Goal: Task Accomplishment & Management: Manage account settings

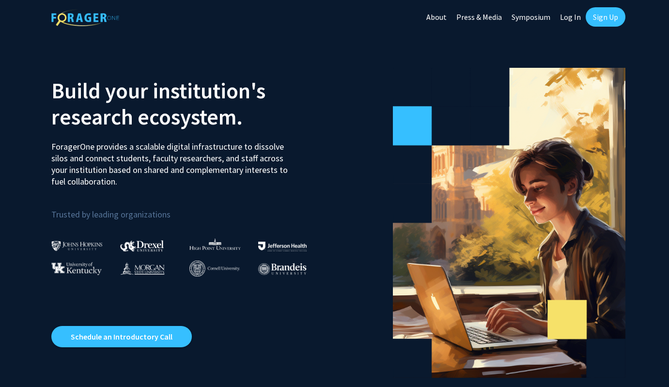
click at [569, 15] on link "Log In" at bounding box center [570, 17] width 30 height 34
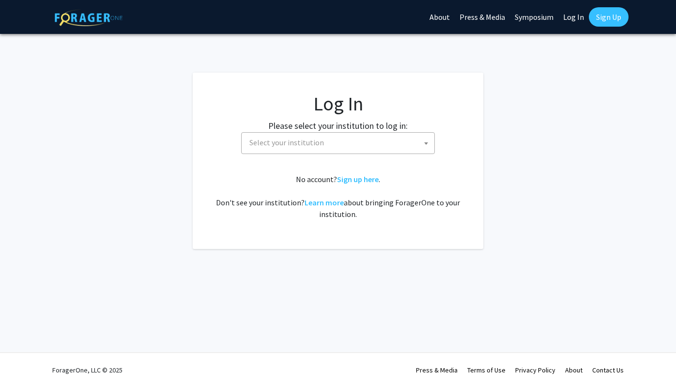
click at [305, 143] on span "Select your institution" at bounding box center [286, 142] width 75 height 10
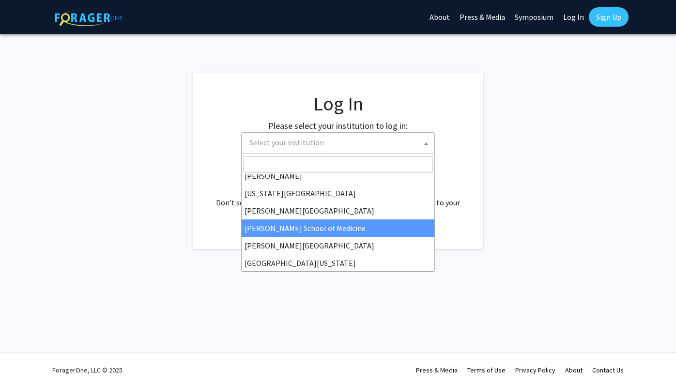
scroll to position [213, 0]
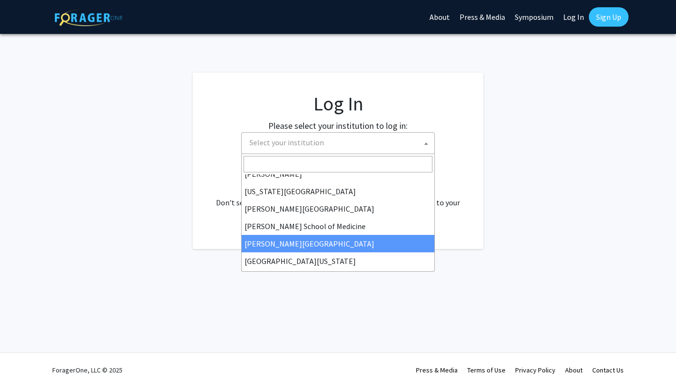
select select "20"
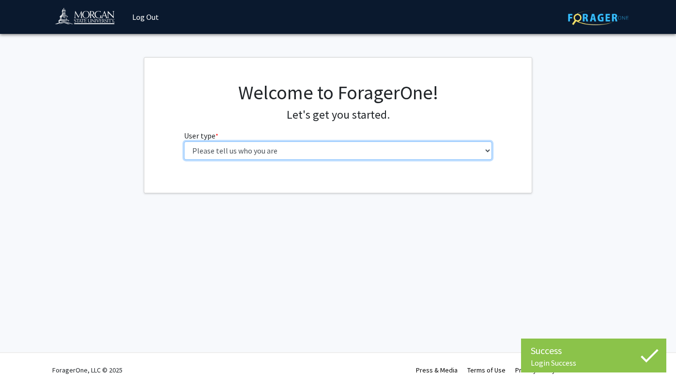
click at [351, 155] on select "Please tell us who you are Undergraduate Student Master's Student Doctoral Cand…" at bounding box center [338, 150] width 308 height 18
select select "5: faculty"
click at [184, 141] on select "Please tell us who you are Undergraduate Student Master's Student Doctoral Cand…" at bounding box center [338, 150] width 308 height 18
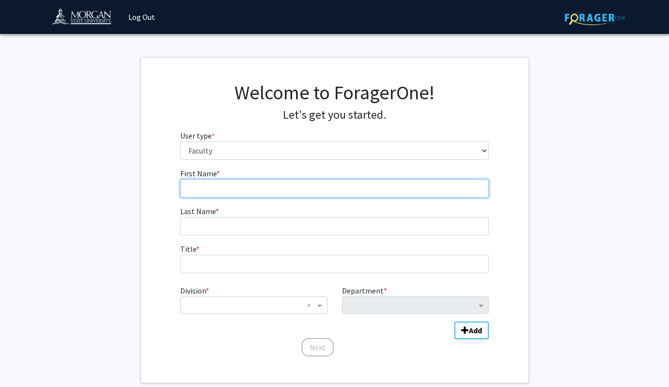
click at [273, 189] on input "First Name * required" at bounding box center [334, 188] width 308 height 18
type input "Elizabeth"
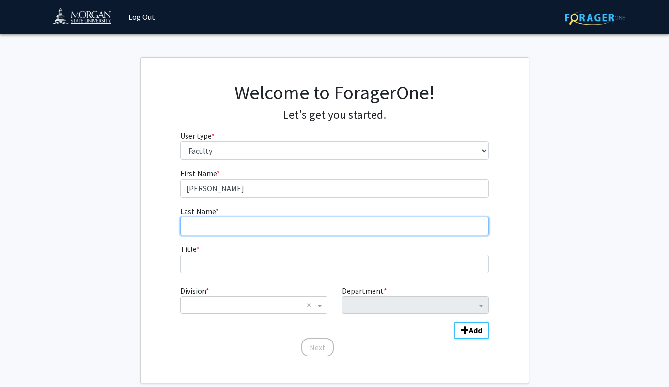
type input "Morgan"
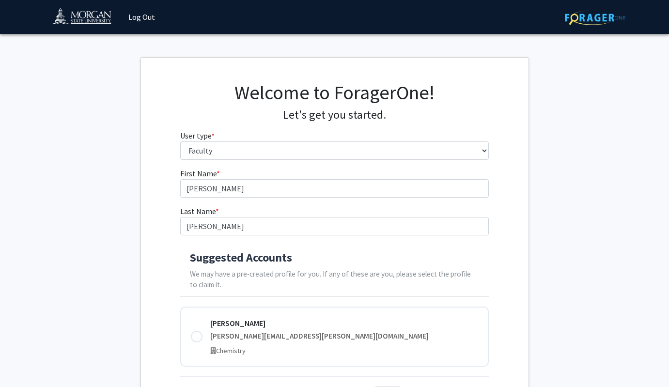
click at [256, 263] on h4 "Suggested Accounts" at bounding box center [334, 258] width 289 height 14
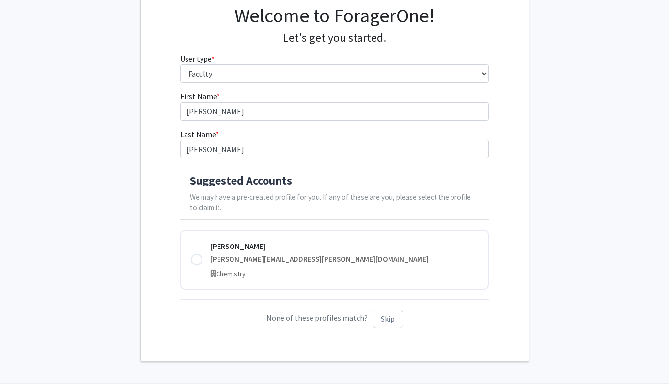
scroll to position [89, 0]
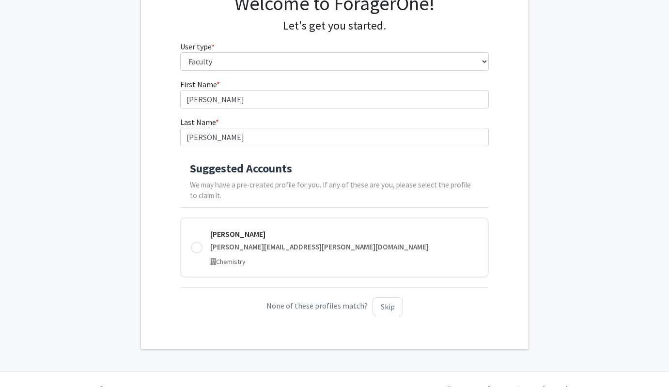
click at [330, 306] on p "None of these profiles match? Skip" at bounding box center [334, 306] width 308 height 19
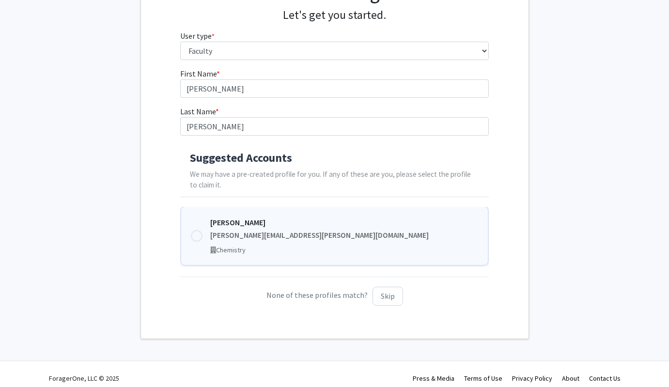
scroll to position [36, 0]
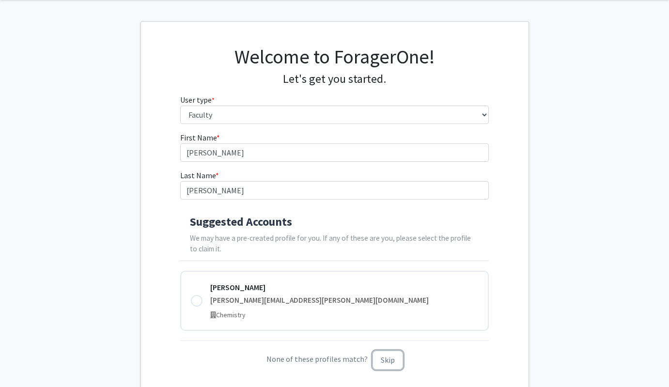
click at [390, 359] on button "Skip" at bounding box center [387, 359] width 30 height 19
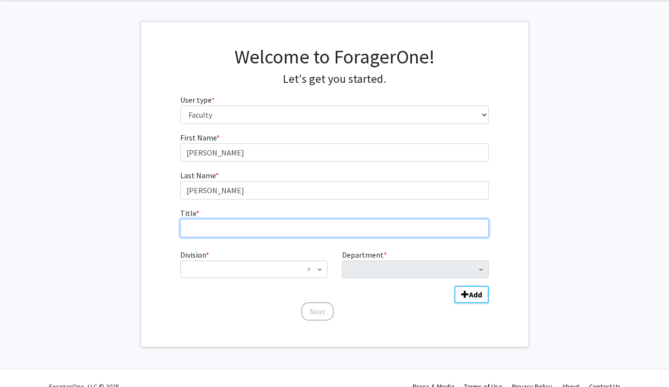
click at [228, 226] on input "Title * required" at bounding box center [334, 228] width 308 height 18
type input "Associate Professor and Affiliated Faculty for NCEED"
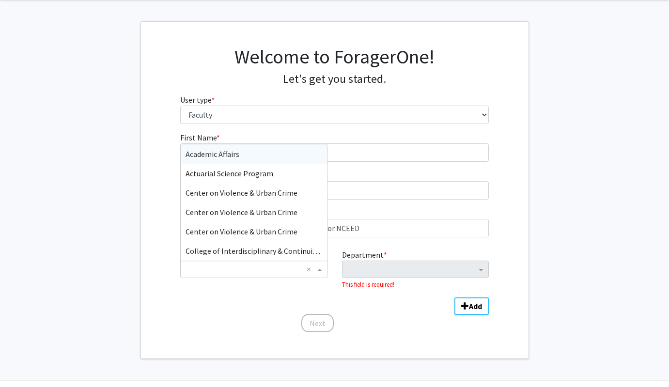
click at [319, 266] on span "Division" at bounding box center [321, 269] width 12 height 12
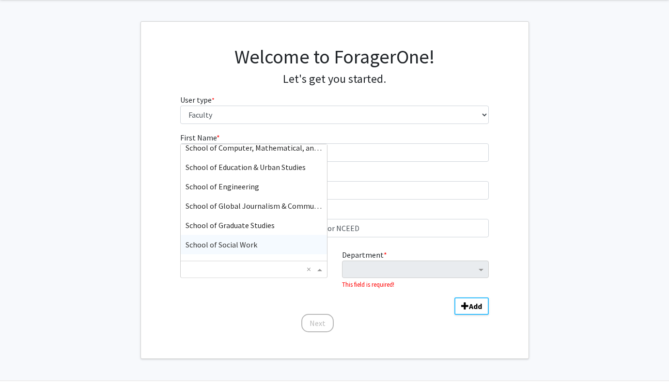
scroll to position [299, 0]
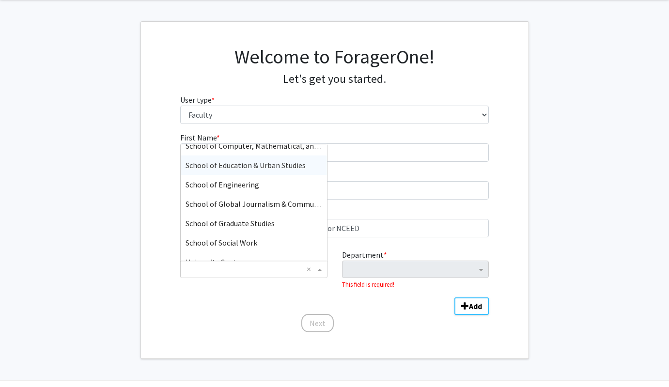
click at [251, 166] on span "School of Education & Urban Studies" at bounding box center [245, 165] width 120 height 10
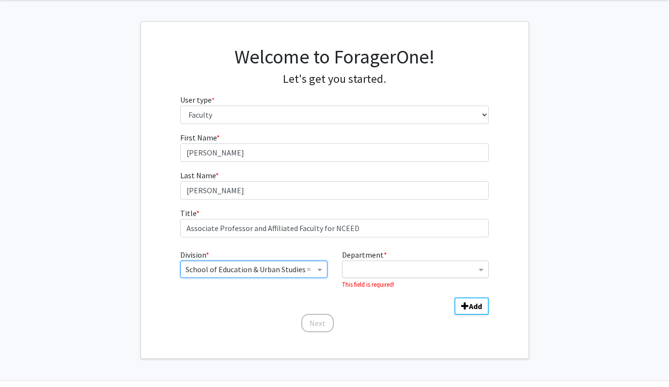
click at [406, 270] on input "Department" at bounding box center [411, 270] width 129 height 12
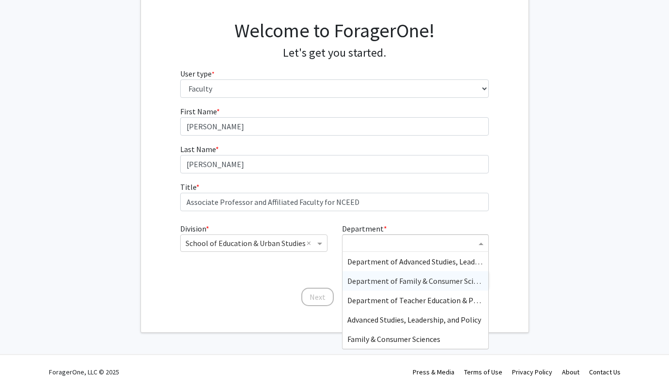
scroll to position [64, 0]
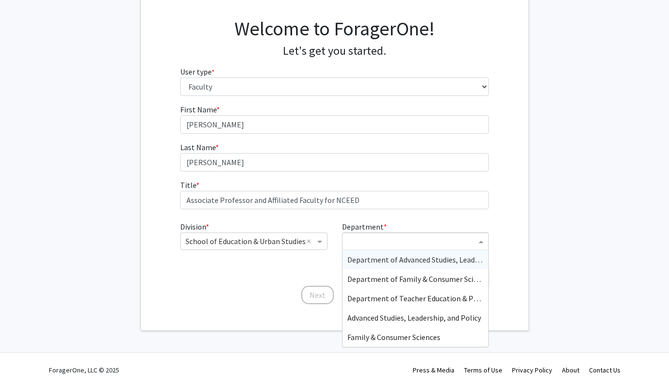
click at [427, 265] on div "Department of Advanced Studies, Leadership, and Policy" at bounding box center [415, 259] width 146 height 19
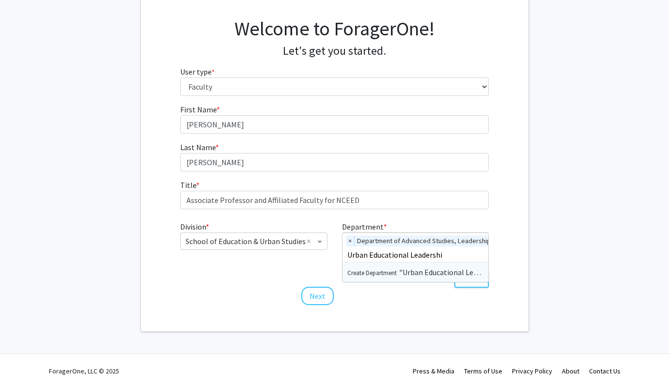
type input "Urban Educational Leadership"
click at [393, 311] on div "Welcome to ForagerOne! Let's get you started. User type * required Please tell …" at bounding box center [334, 162] width 387 height 337
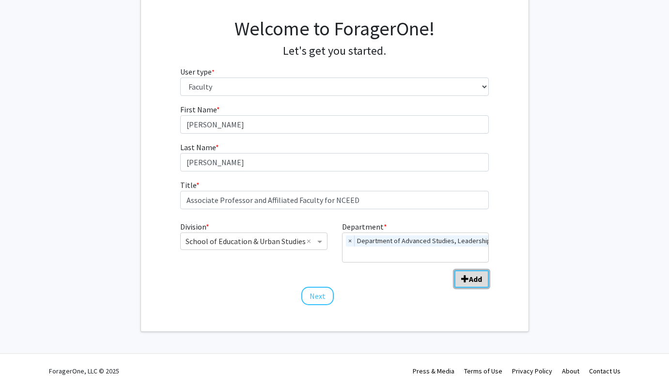
click at [469, 283] on b "Add" at bounding box center [475, 279] width 13 height 10
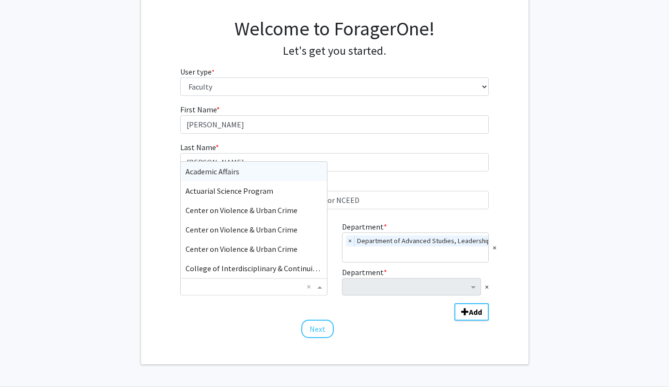
click at [265, 288] on input "Division" at bounding box center [243, 287] width 117 height 12
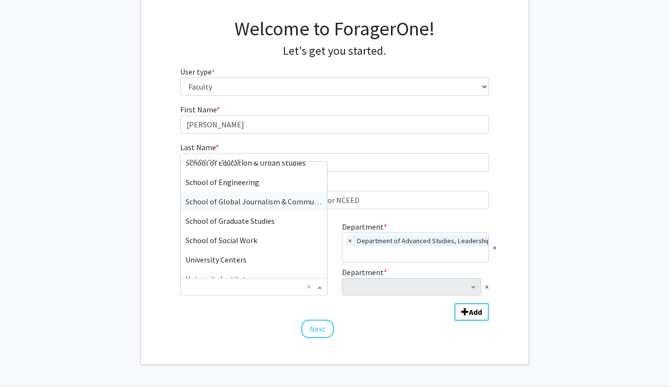
scroll to position [329, 0]
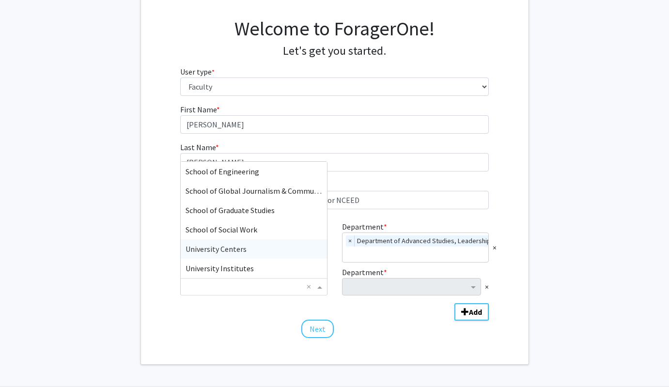
click at [260, 249] on div "University Centers" at bounding box center [254, 248] width 146 height 19
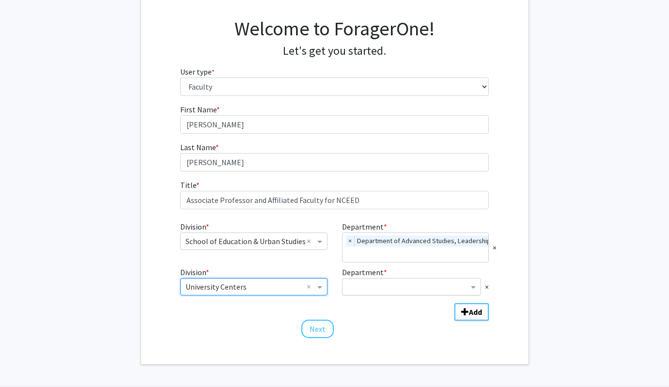
click at [403, 288] on input "Department" at bounding box center [407, 287] width 121 height 12
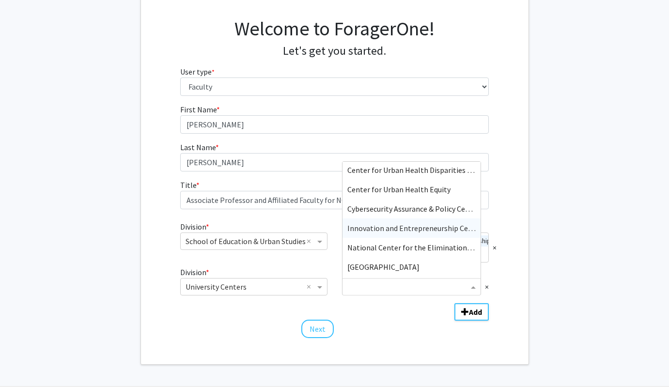
scroll to position [301, 0]
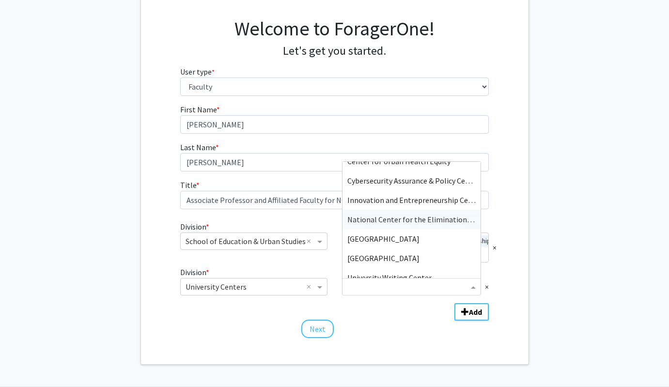
click at [407, 219] on span "National Center for the Elimination of Educational Disparities" at bounding box center [450, 219] width 207 height 10
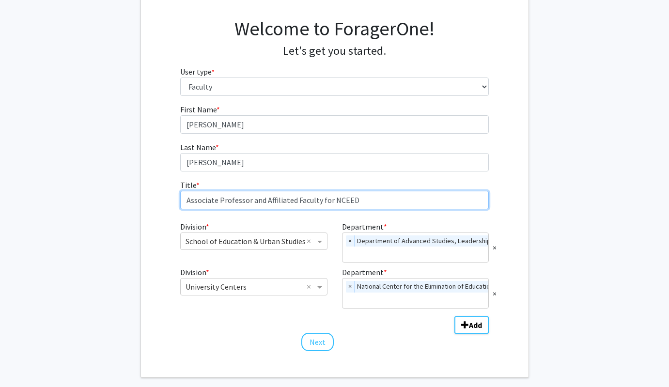
click at [361, 197] on input "Associate Professor and Affiliated Faculty for NCEED" at bounding box center [334, 200] width 308 height 18
click at [363, 200] on input "Associate Professor and Affiliated Faculty for NCEED" at bounding box center [334, 200] width 308 height 18
drag, startPoint x: 363, startPoint y: 200, endPoint x: 253, endPoint y: 199, distance: 109.4
click at [253, 199] on input "Associate Professor and Affiliated Faculty for NCEED" at bounding box center [334, 200] width 308 height 18
type input "Associate Professor"
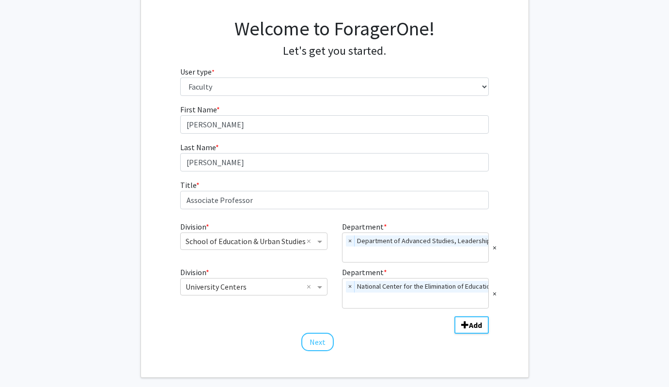
click at [240, 328] on form "First Name * required Elizabeth Last Name * required Morgan Title * required As…" at bounding box center [334, 223] width 308 height 239
click at [321, 345] on button "Next" at bounding box center [317, 342] width 32 height 18
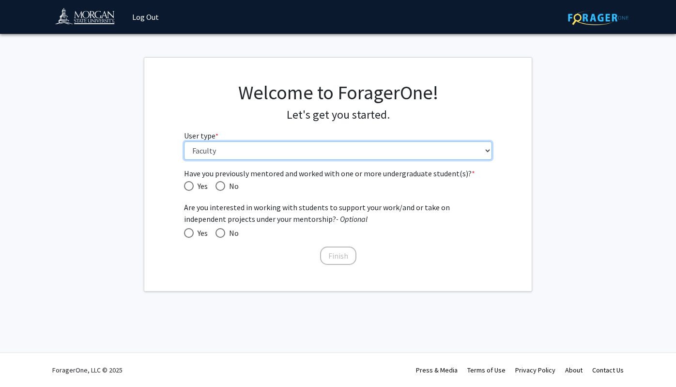
click at [277, 154] on select "Please tell us who you are Undergraduate Student Master's Student Doctoral Cand…" at bounding box center [338, 150] width 308 height 18
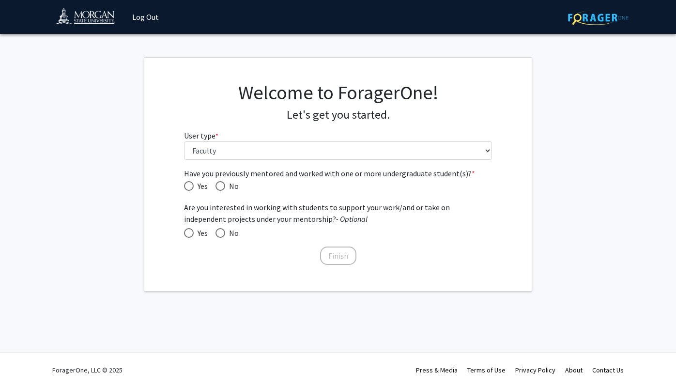
click at [223, 183] on span "Have you previously mentored and worked with one or more undergraduate student(…" at bounding box center [220, 186] width 10 height 10
click at [223, 183] on input "No" at bounding box center [220, 186] width 10 height 10
radio input "true"
click at [189, 235] on span at bounding box center [189, 233] width 10 height 10
click at [189, 235] on input "Yes" at bounding box center [189, 233] width 10 height 10
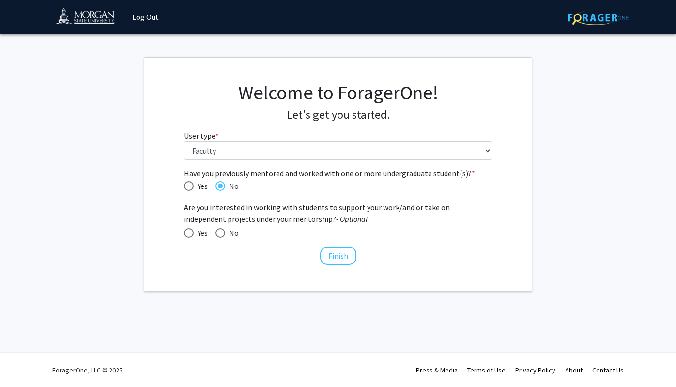
radio input "true"
click at [344, 260] on button "Finish" at bounding box center [338, 255] width 36 height 18
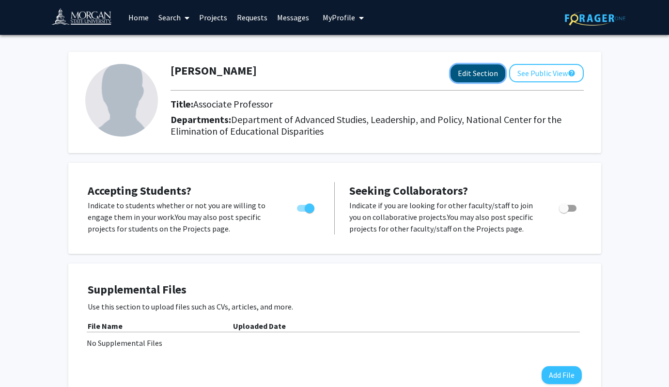
click at [473, 73] on button "Edit Section" at bounding box center [477, 73] width 55 height 18
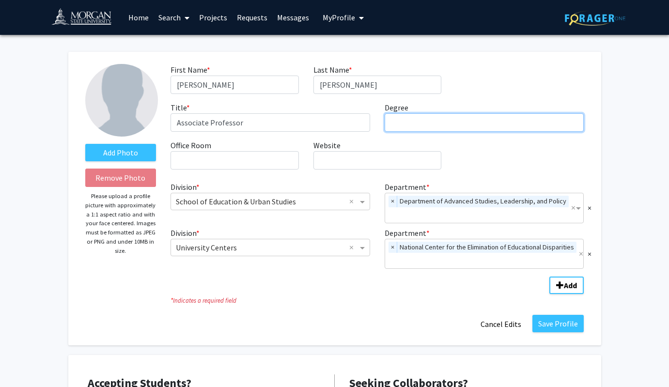
click at [403, 124] on input "Degree required" at bounding box center [483, 122] width 199 height 18
type input "Ph.D."
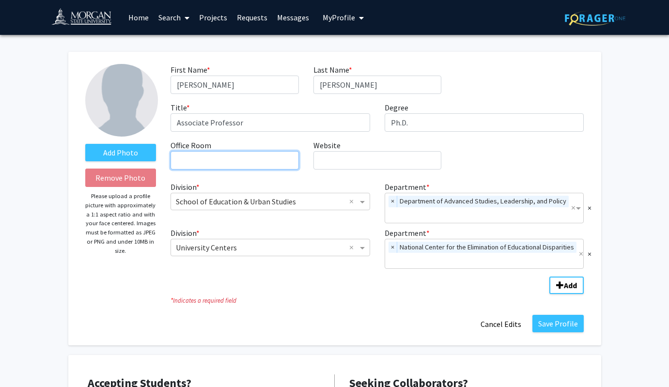
click at [242, 160] on input "Office Room required" at bounding box center [234, 160] width 128 height 18
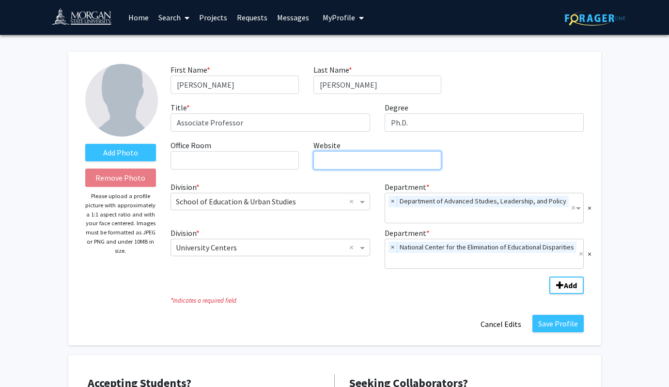
click at [343, 162] on input "Website required" at bounding box center [377, 160] width 128 height 18
click at [349, 161] on input "Website required" at bounding box center [377, 160] width 128 height 18
paste input "https://www.drehmorgan.com/"
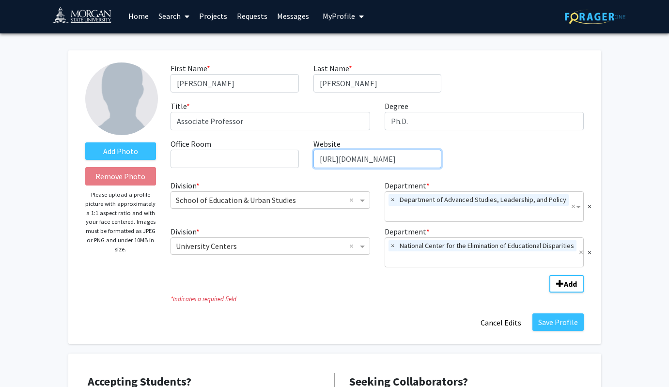
scroll to position [8, 0]
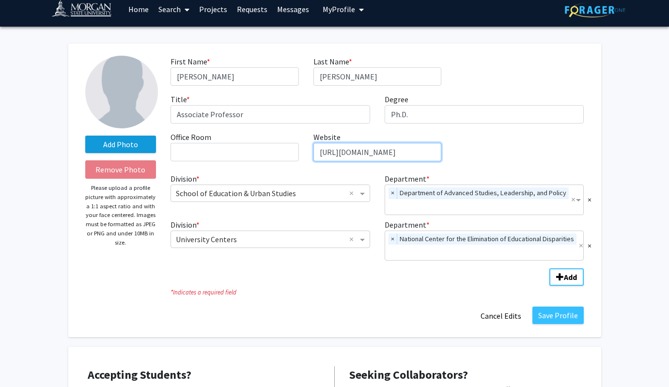
type input "https://www.drehmorgan.com/"
click at [123, 145] on label "Add Photo" at bounding box center [120, 144] width 71 height 17
click at [0, 0] on input "Add Photo" at bounding box center [0, 0] width 0 height 0
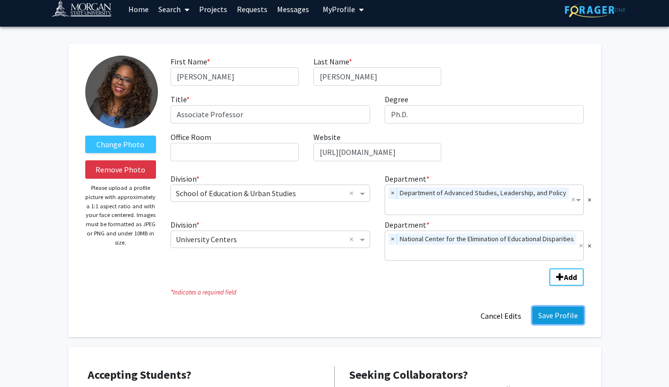
click at [558, 315] on button "Save Profile" at bounding box center [557, 314] width 51 height 17
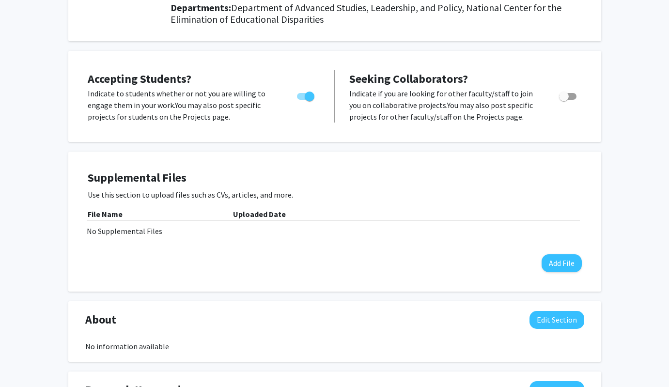
scroll to position [143, 0]
click at [567, 97] on span "Toggle" at bounding box center [564, 96] width 10 height 10
click at [563, 100] on input "Toggle" at bounding box center [563, 100] width 0 height 0
checkbox input "true"
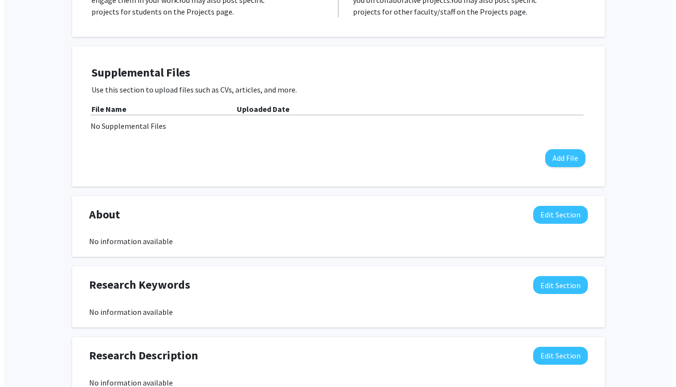
scroll to position [250, 0]
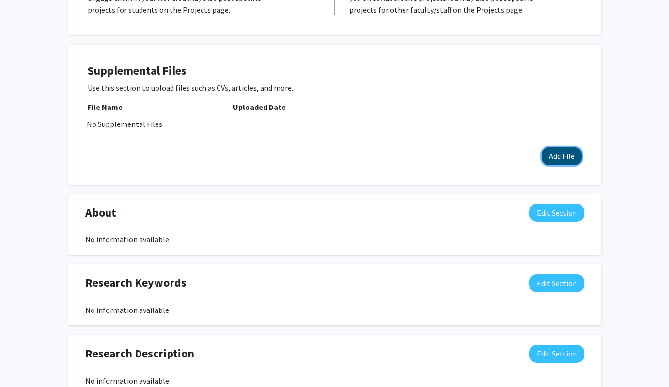
click at [552, 156] on button "Add File" at bounding box center [561, 156] width 40 height 18
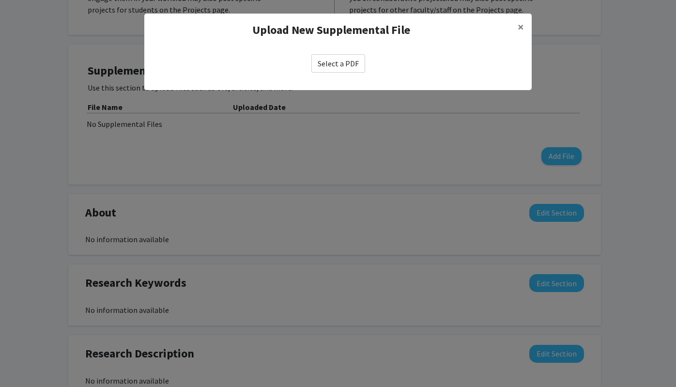
click at [398, 157] on modal-container "Upload New Supplemental File × Select a PDF" at bounding box center [338, 193] width 676 height 387
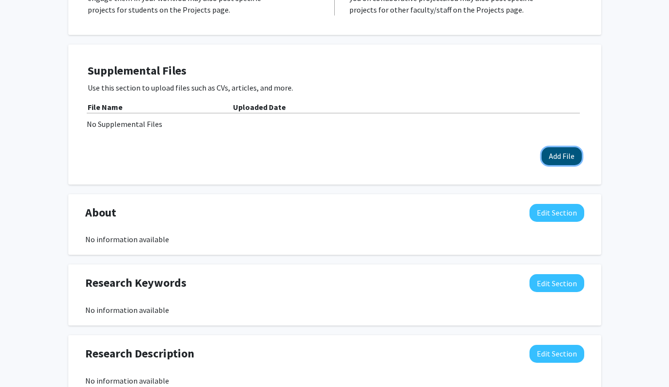
click at [565, 160] on button "Add File" at bounding box center [561, 156] width 40 height 18
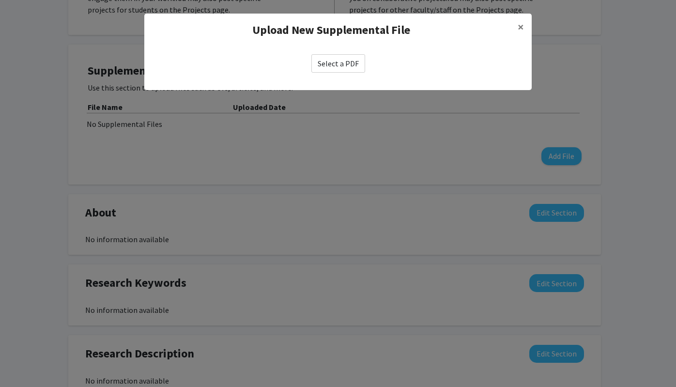
click at [348, 64] on label "Select a PDF" at bounding box center [338, 63] width 54 height 18
click at [0, 0] on input "Select a PDF" at bounding box center [0, 0] width 0 height 0
click at [348, 64] on label "Select a PDF" at bounding box center [338, 63] width 54 height 18
click at [0, 0] on input "Select a PDF" at bounding box center [0, 0] width 0 height 0
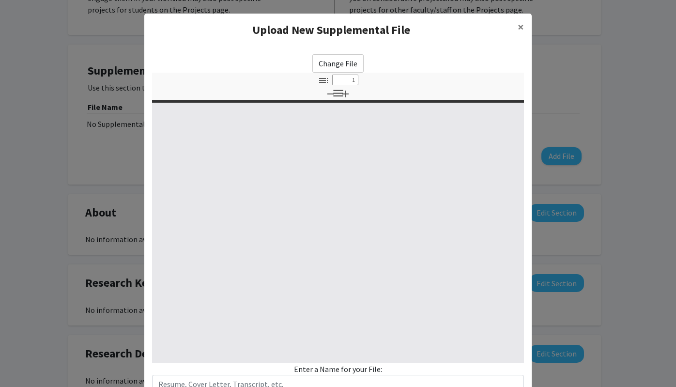
select select "custom"
type input "0"
select select "custom"
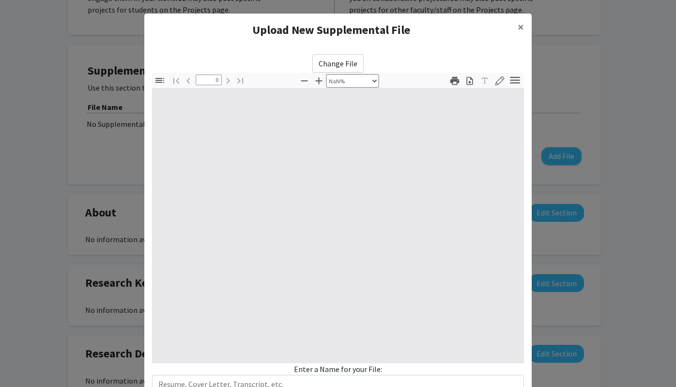
type input "1"
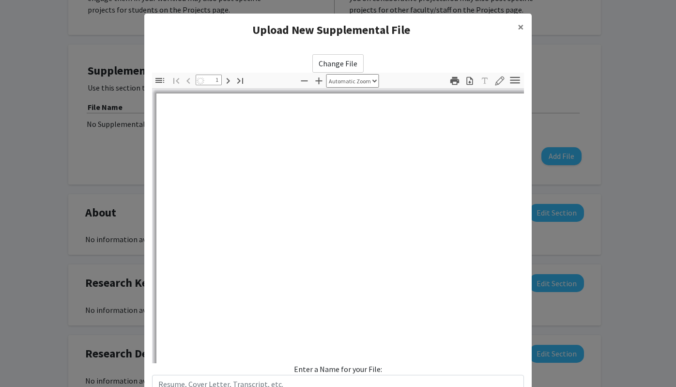
select select "auto"
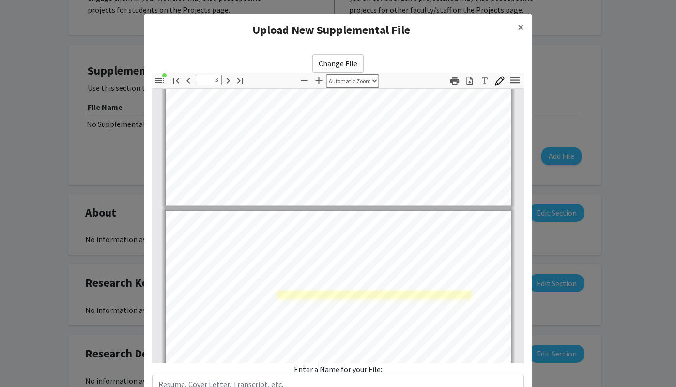
type input "2"
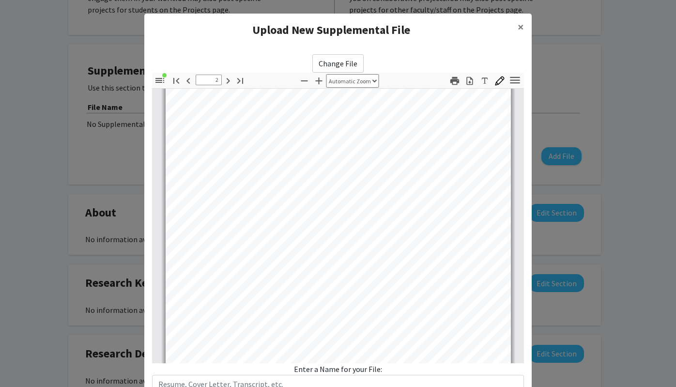
scroll to position [561, 0]
click at [517, 27] on span "×" at bounding box center [520, 26] width 6 height 15
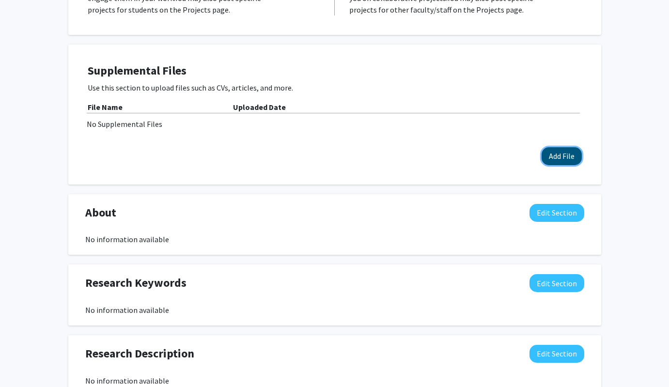
click at [553, 158] on button "Add File" at bounding box center [561, 156] width 40 height 18
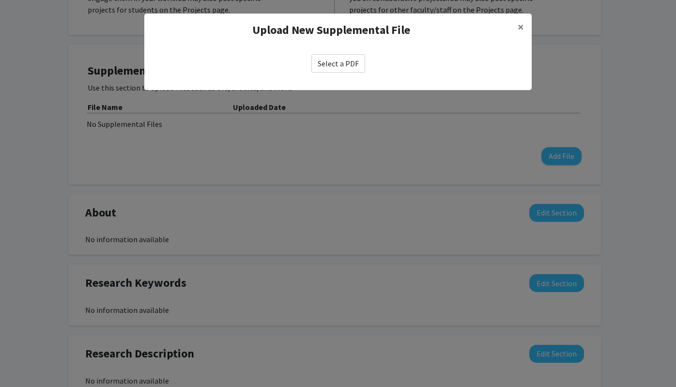
click at [347, 64] on label "Select a PDF" at bounding box center [338, 63] width 54 height 18
click at [0, 0] on input "Select a PDF" at bounding box center [0, 0] width 0 height 0
select select "custom"
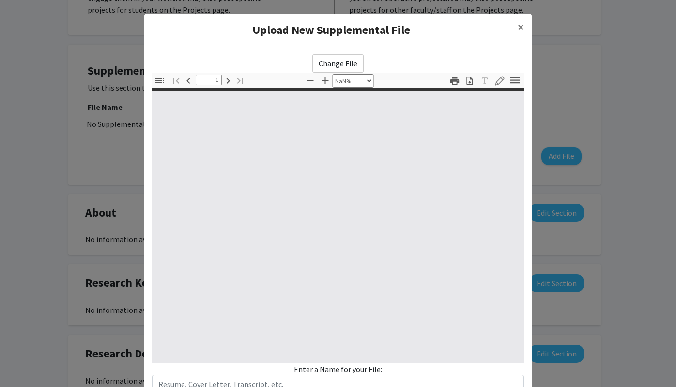
type input "0"
select select "custom"
type input "1"
select select "auto"
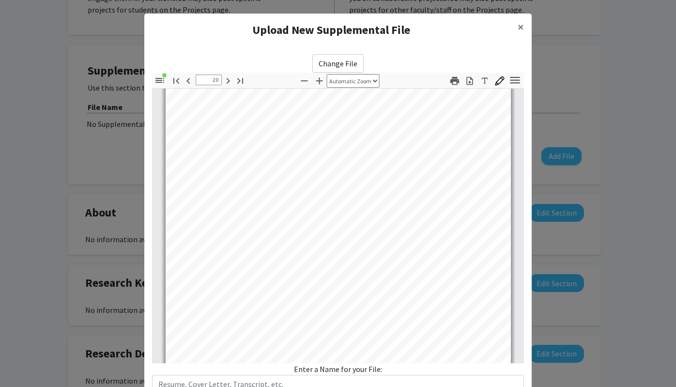
scroll to position [9221, 0]
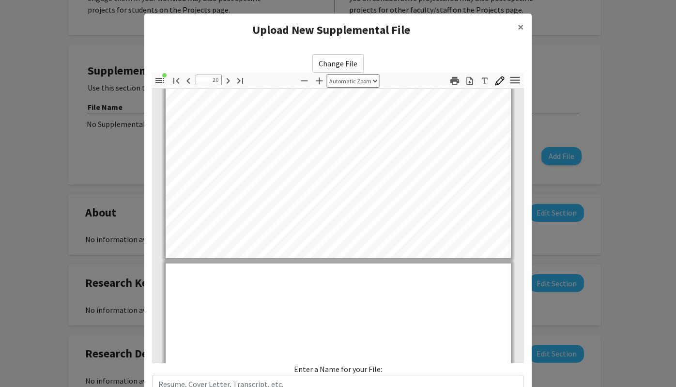
type input "21"
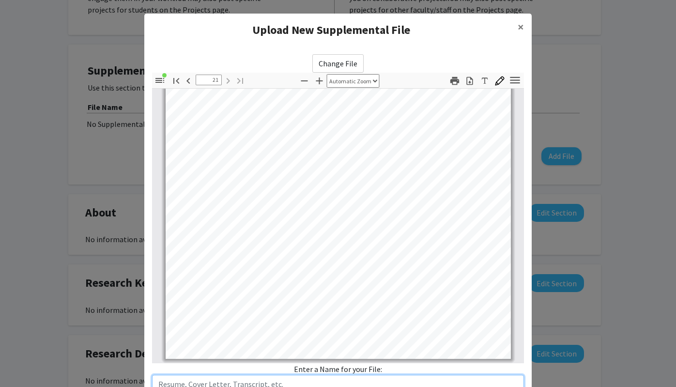
click at [390, 376] on input "text" at bounding box center [338, 384] width 372 height 18
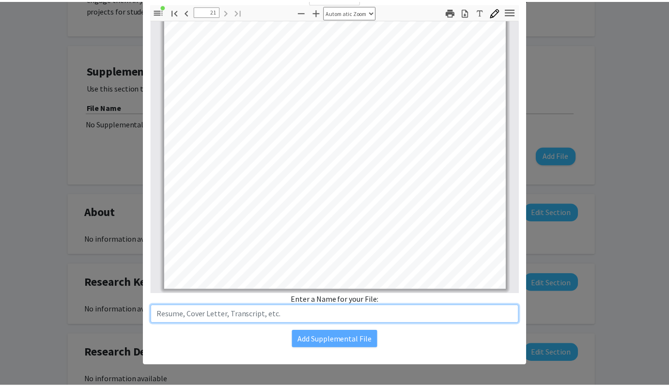
scroll to position [72, 0]
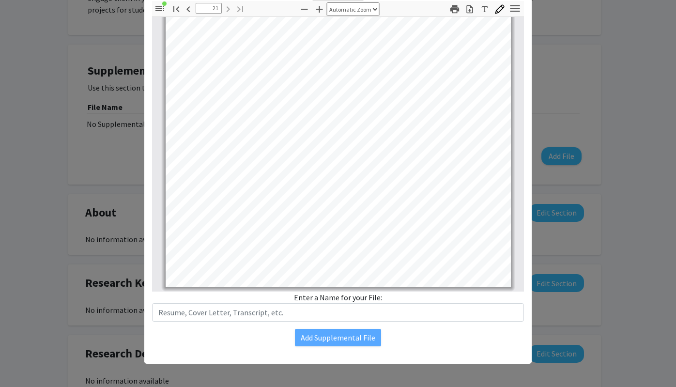
click at [426, 347] on div "Change File Thumbnails Document Outline Attachments Layers Current Outline Item…" at bounding box center [337, 164] width 387 height 379
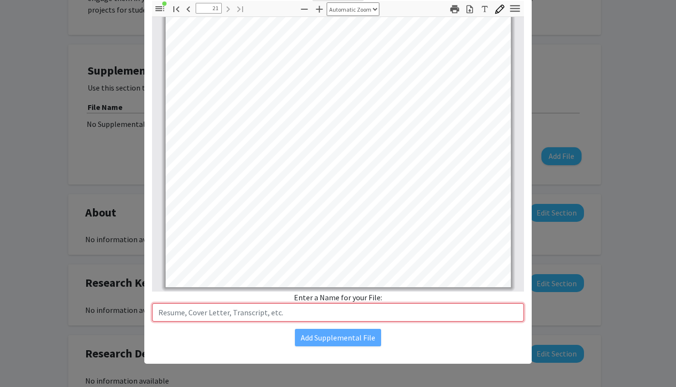
click at [292, 315] on input "text" at bounding box center [338, 312] width 372 height 18
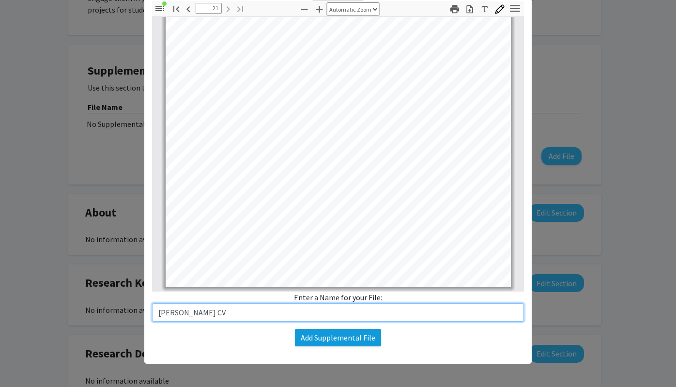
type input "Elizabeth Morgan CV"
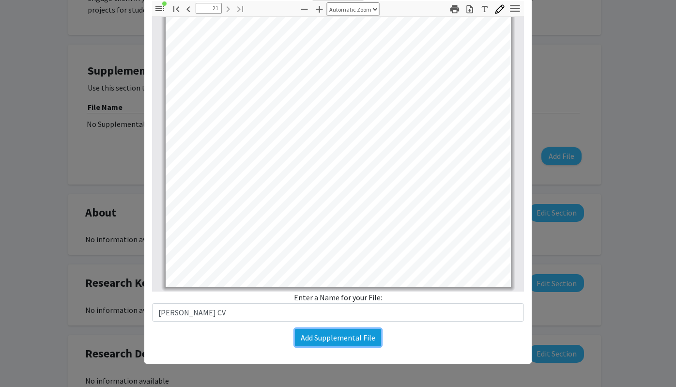
click at [342, 337] on button "Add Supplemental File" at bounding box center [338, 337] width 86 height 17
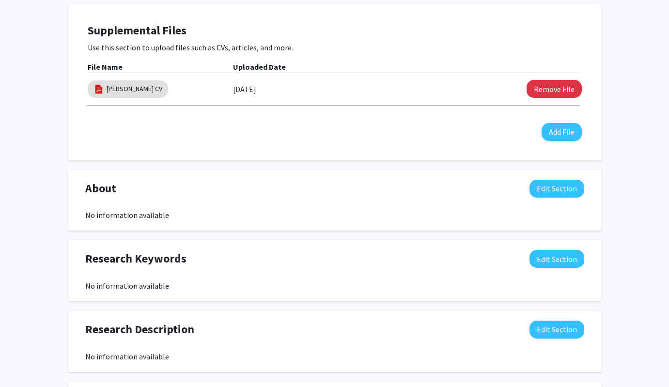
scroll to position [292, 0]
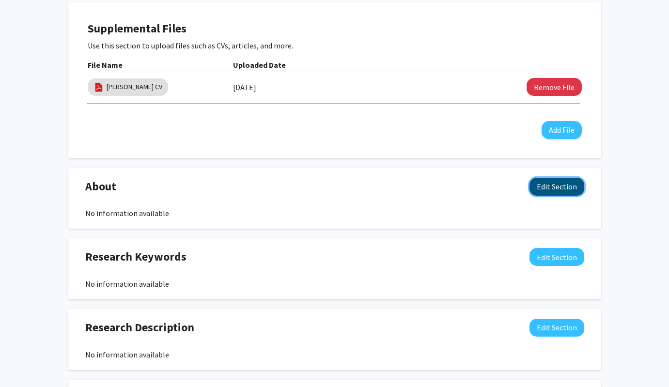
click at [557, 191] on button "Edit Section" at bounding box center [556, 187] width 55 height 18
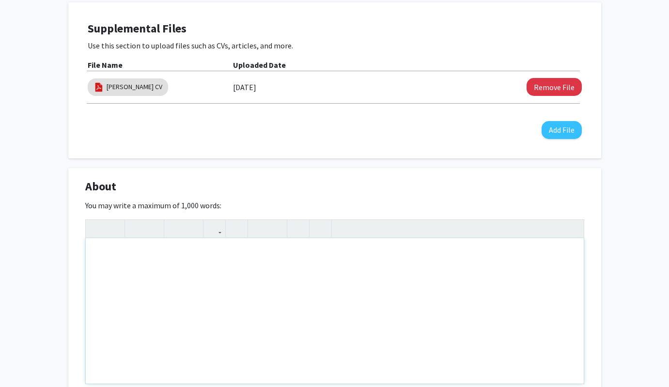
click at [152, 277] on div "Note to users with screen readers: Please deactivate our accessibility plugin f…" at bounding box center [335, 310] width 498 height 145
paste div "Note to users with screen readers: Please deactivate our accessibility plugin f…"
type textarea "<p>Elizabeth Holliday Morgan, Ph.D (PI). is an Associate Professor in the Depar…"
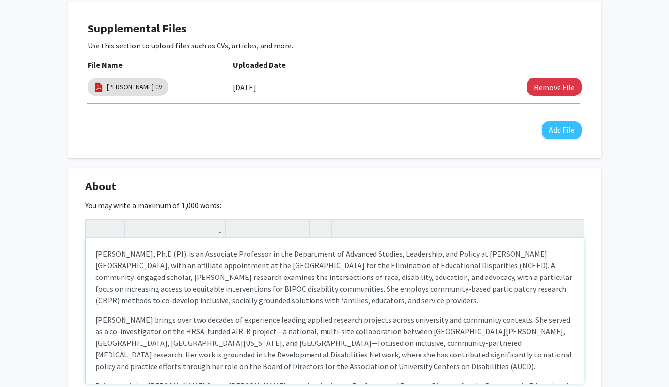
type textarea "<p>Elizabeth Holliday Morgan, Ph.D (PI). is an Associate Professor in the Depar…"
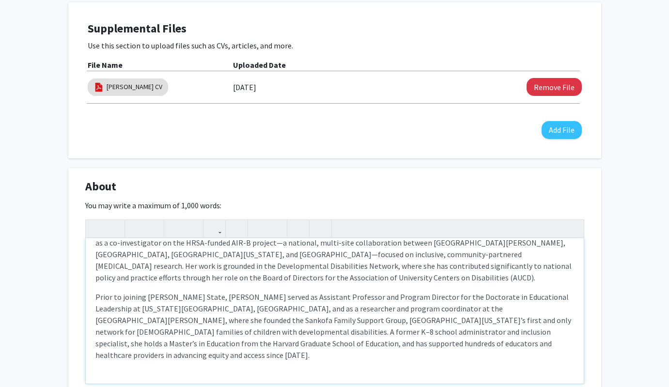
scroll to position [91, 0]
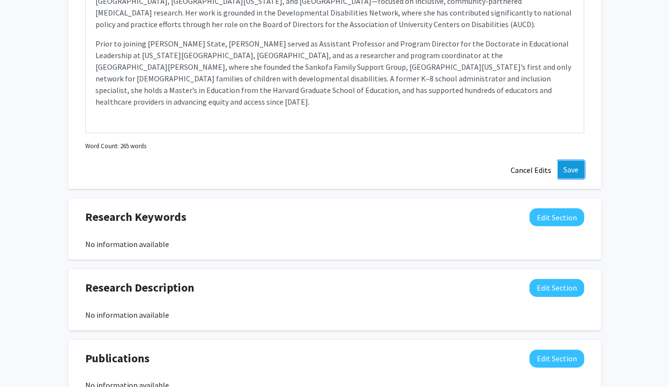
click at [568, 169] on button "Save" at bounding box center [570, 169] width 27 height 17
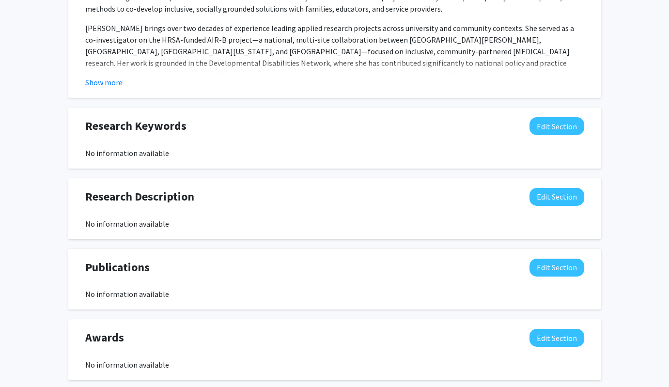
scroll to position [596, 0]
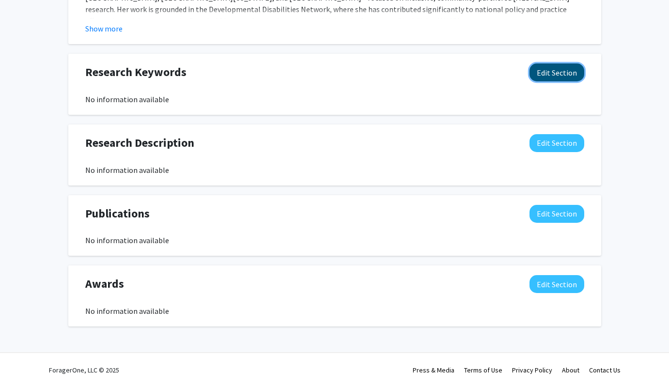
click at [557, 75] on button "Edit Section" at bounding box center [556, 72] width 55 height 18
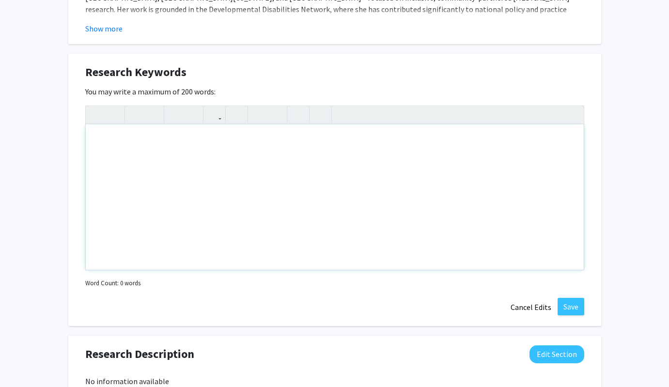
click at [145, 151] on div "Note to users with screen readers: Please deactivate our accessibility plugin f…" at bounding box center [335, 196] width 498 height 145
paste div "Note to users with screen readers: Please deactivate our accessibility plugin f…"
type textarea "<p>• Educational Leadership Inclusive Education </p><p>• Developmental Psycholo…"
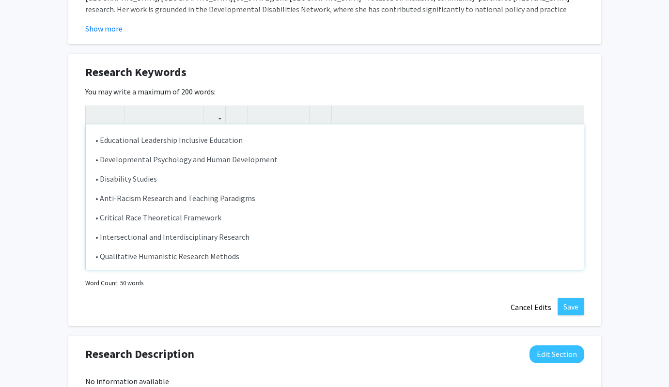
type textarea "<p>• Educational Leadership Inclusive Education </p><p>• Developmental Psycholo…"
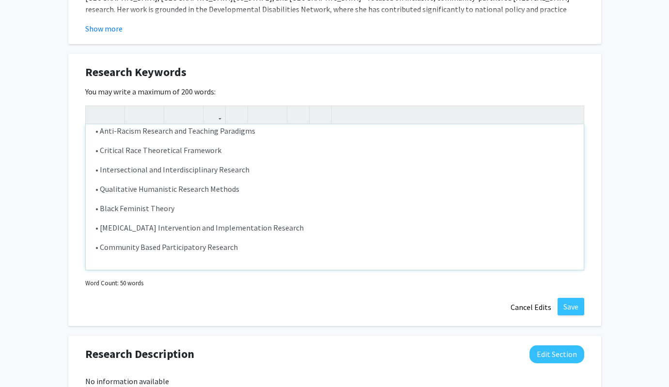
scroll to position [0, 0]
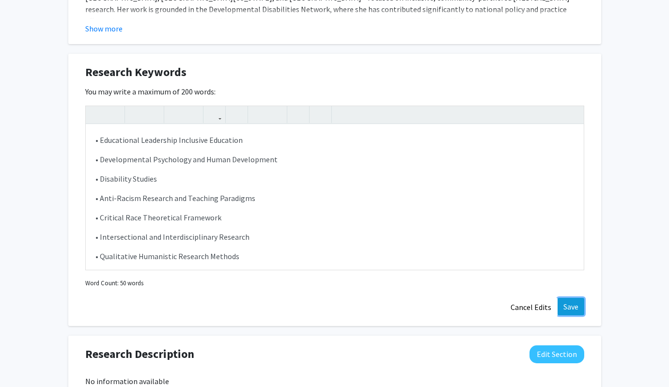
click at [570, 307] on button "Save" at bounding box center [570, 306] width 27 height 17
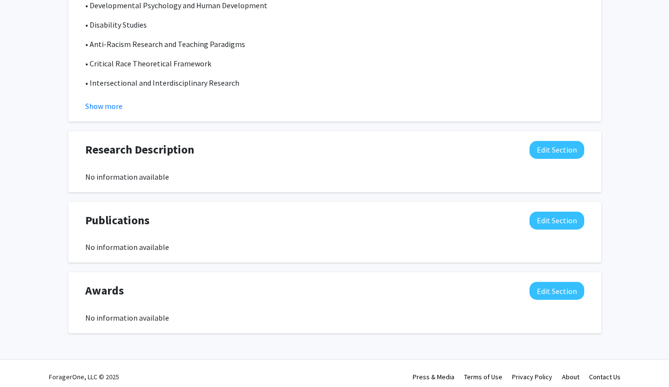
scroll to position [716, 0]
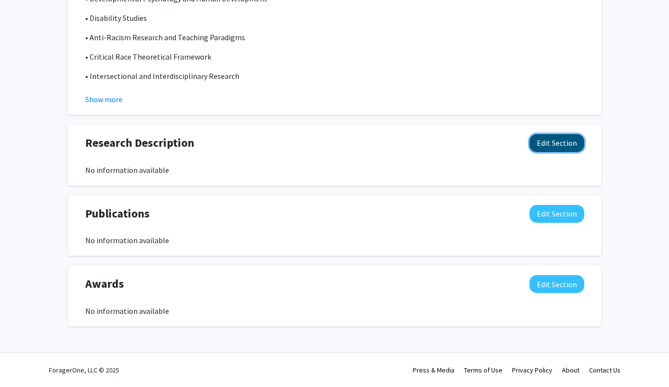
click at [557, 145] on button "Edit Section" at bounding box center [556, 143] width 55 height 18
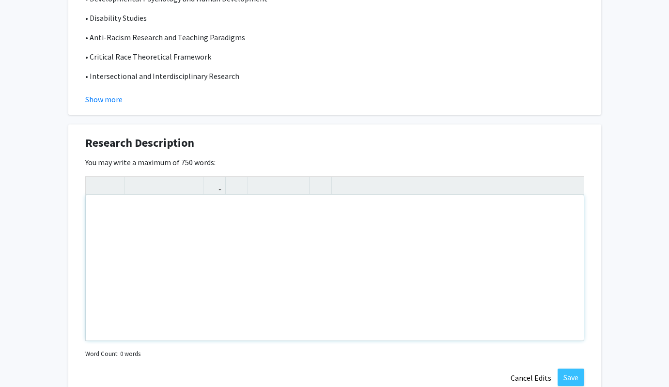
click at [151, 234] on div "Note to users with screen readers: Please deactivate our accessibility plugin f…" at bounding box center [335, 267] width 498 height 145
paste div "Note to users with screen readers: Please deactivate our accessibility plugin f…"
type textarea "<p>My research is driven by a commitment to advancing equity and access for mar…"
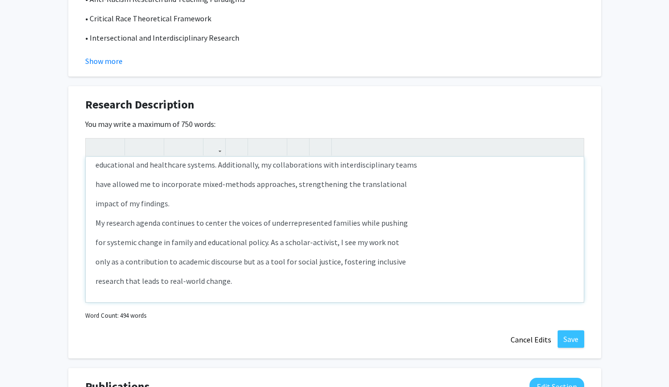
scroll to position [687, 0]
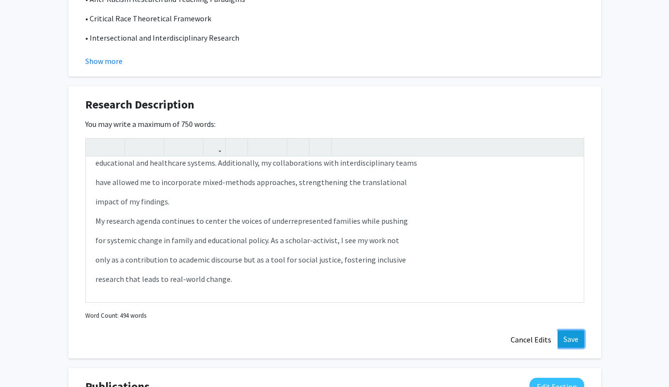
click at [577, 341] on button "Save" at bounding box center [570, 338] width 27 height 17
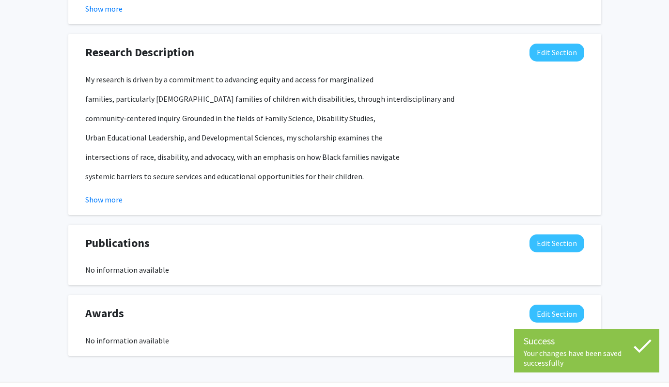
scroll to position [837, 0]
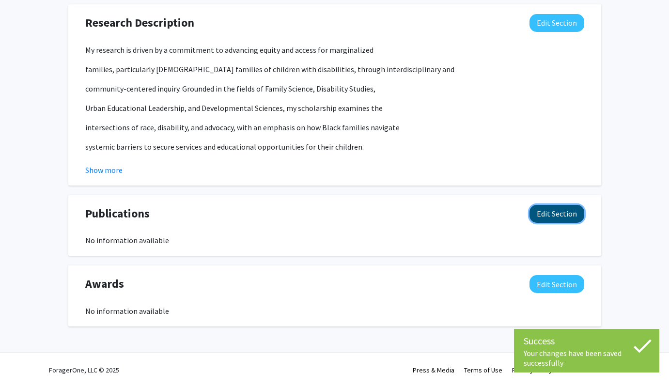
click at [558, 217] on button "Edit Section" at bounding box center [556, 214] width 55 height 18
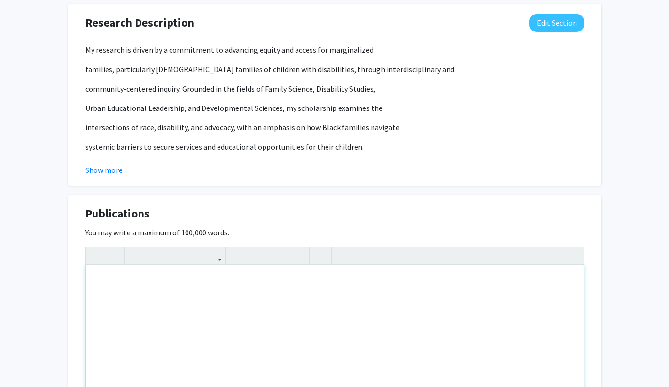
click at [129, 294] on div "Note to users with screen readers: Please deactivate our accessibility plugin f…" at bounding box center [335, 337] width 498 height 145
paste div "Note to users with screen readers: Please deactivate our accessibility plugin f…"
type textarea "<p>1. Morgan, E.H., Winters, I., King, C, Shaw,B, Burns, J, Stahmer, A, Chödrön…"
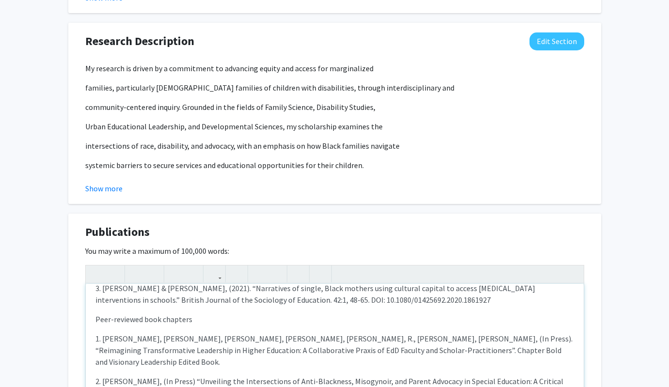
scroll to position [0, 0]
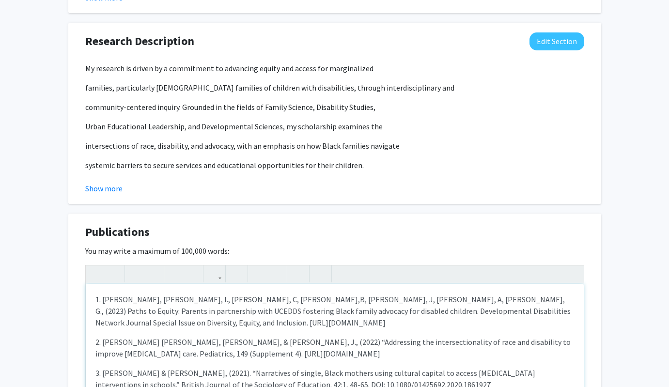
click at [91, 296] on div "1. Morgan, E.H., Winters, I., King, C, Shaw,B, Burns, J, Stahmer, A, Chödrön, G…" at bounding box center [335, 356] width 498 height 145
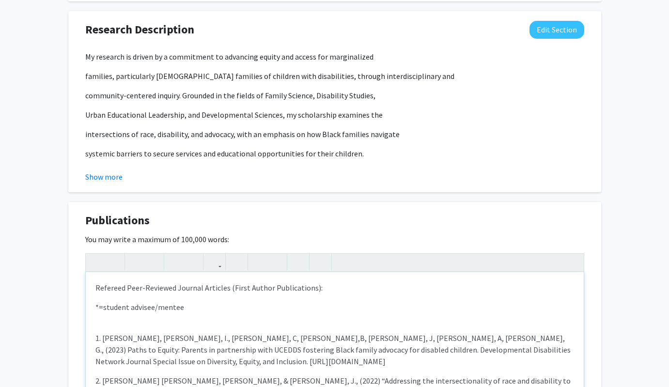
scroll to position [837, 0]
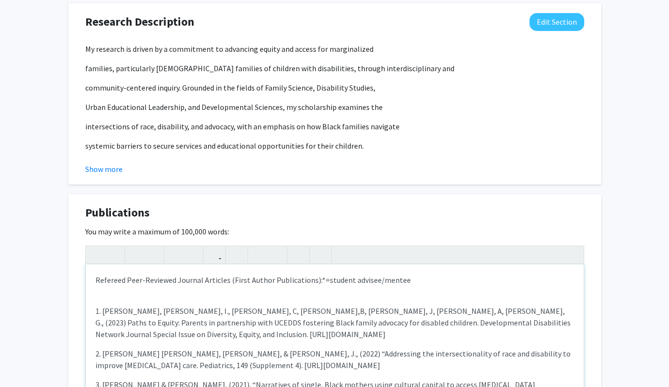
type textarea "<p>Refereed Peer-Reviewed Journal Articles (First Author Publications):&nbsp;<s…"
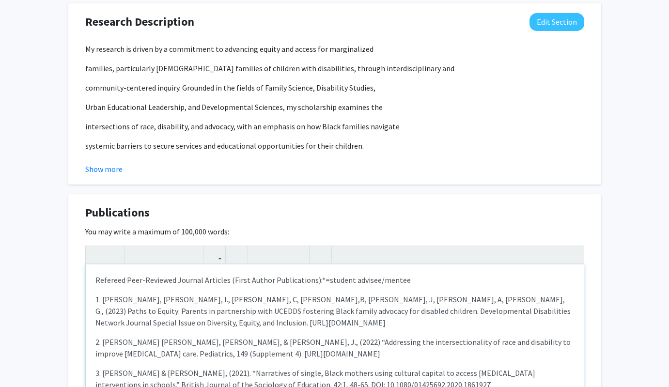
click at [243, 313] on p "1. Morgan, E.H., Winters, I., King, C, Shaw,B, Burns, J, Stahmer, A, Chödrön, G…" at bounding box center [334, 310] width 478 height 35
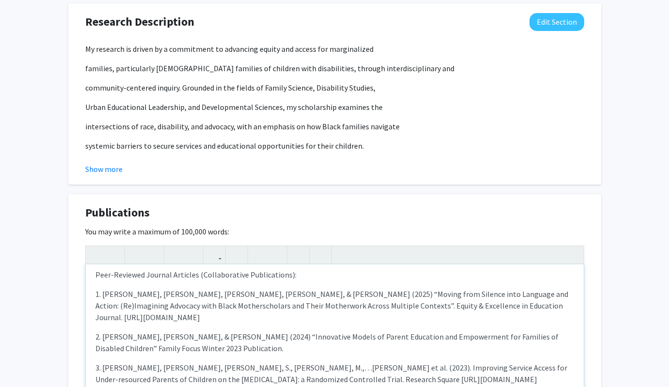
scroll to position [614, 0]
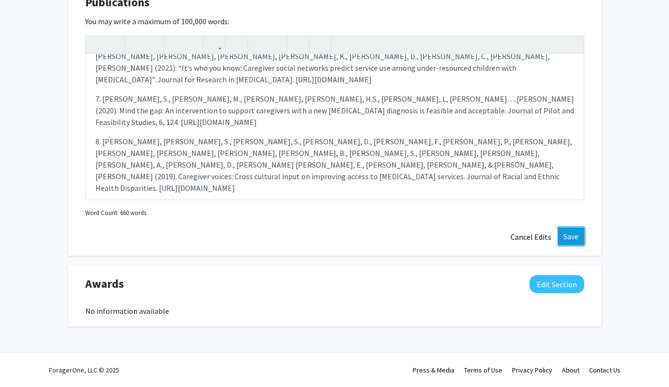
click at [569, 240] on button "Save" at bounding box center [570, 236] width 27 height 17
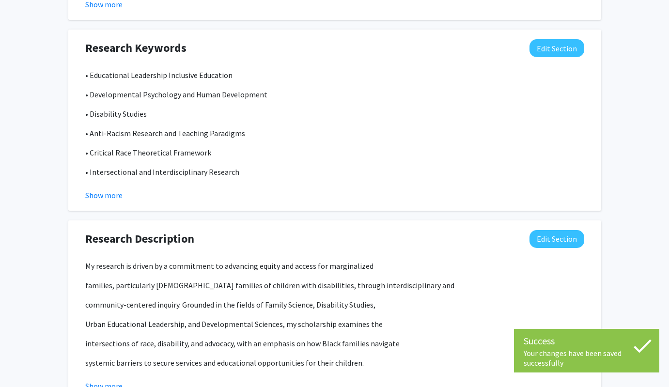
scroll to position [957, 0]
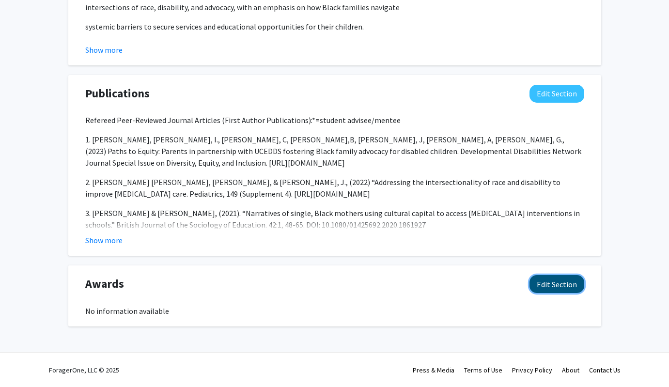
click at [560, 286] on button "Edit Section" at bounding box center [556, 284] width 55 height 18
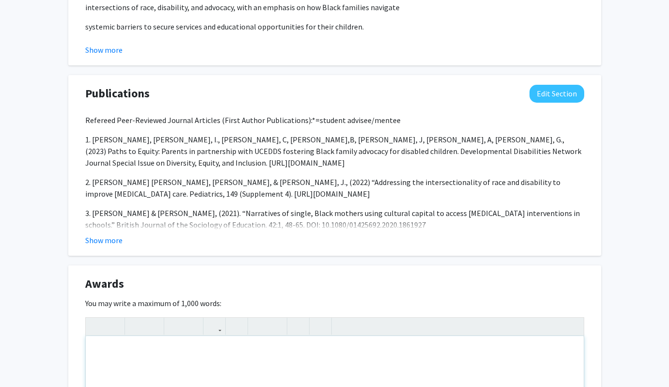
paste div "Note to users with screen readers: Please deactivate our accessibility plugin f…"
type textarea "<p>1. Selected for the Comprehensive Program for Adaptive Interventions Trainin…"
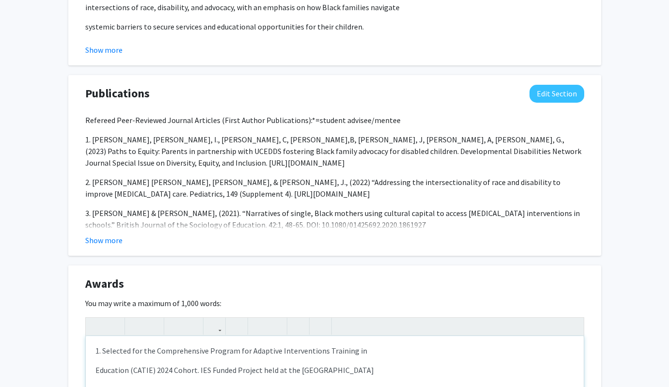
scroll to position [0, 0]
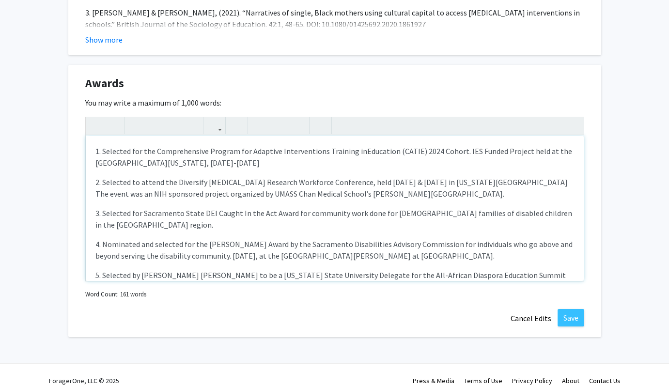
scroll to position [68, 0]
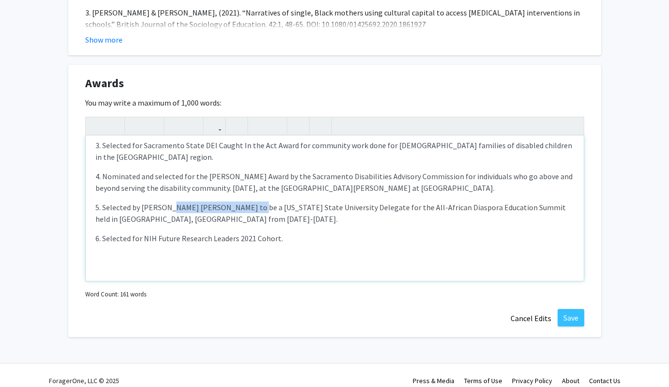
drag, startPoint x: 241, startPoint y: 207, endPoint x: 168, endPoint y: 212, distance: 72.3
click at [168, 212] on p "5. Selected by Provost Carlos Nevarez to be a California State University Deleg…" at bounding box center [334, 212] width 478 height 23
type textarea "<p>1. Selected for the Comprehensive Program for Adaptive Interventions Trainin…"
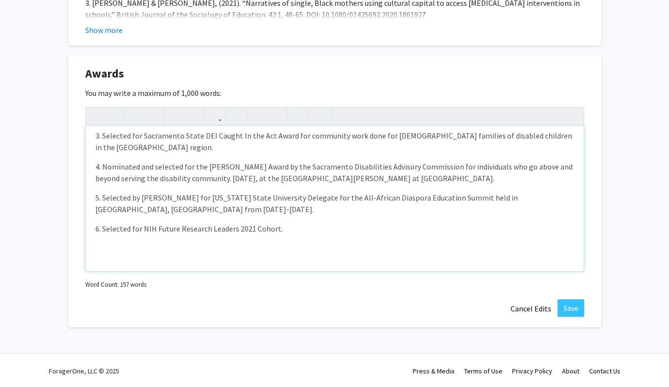
scroll to position [1168, 0]
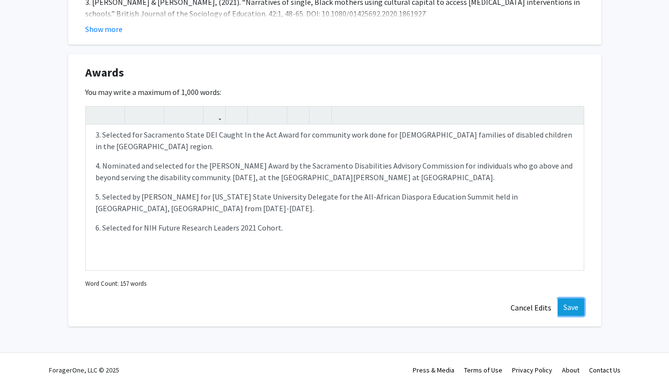
click at [571, 307] on button "Save" at bounding box center [570, 306] width 27 height 17
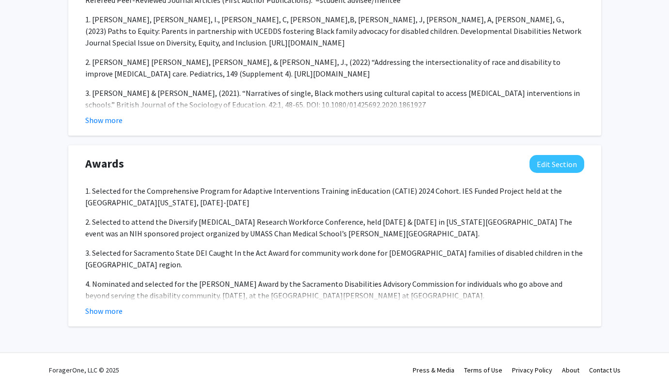
click at [435, 287] on p "4. Nominated and selected for the Tim Haley Award by the Sacramento Disabilitie…" at bounding box center [334, 289] width 499 height 23
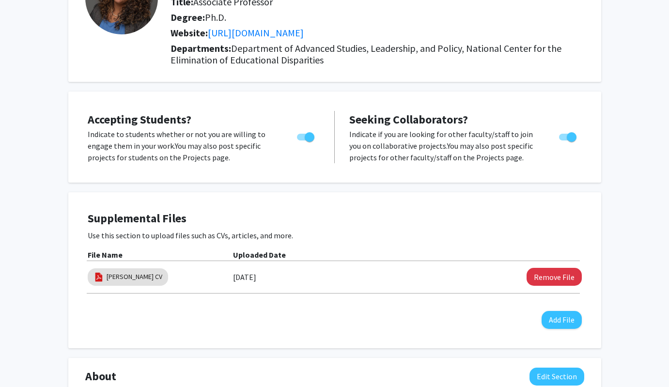
scroll to position [0, 0]
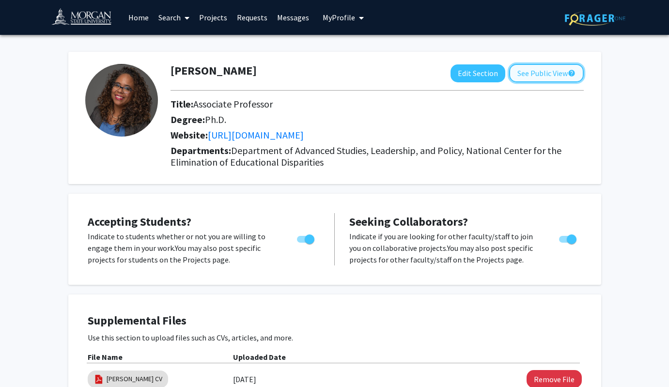
click at [532, 71] on button "See Public View help" at bounding box center [546, 73] width 75 height 18
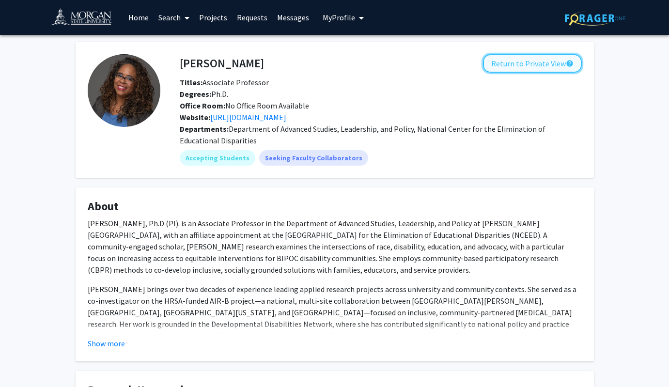
click at [536, 68] on button "Return to Private View help" at bounding box center [532, 63] width 99 height 18
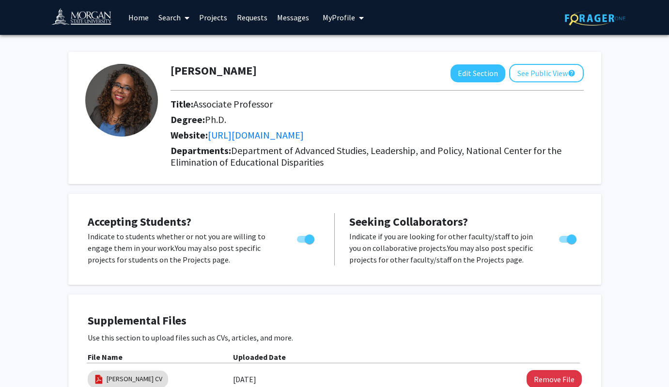
click at [163, 18] on link "Search" at bounding box center [173, 17] width 41 height 34
click at [183, 47] on span "Faculty/Staff" at bounding box center [188, 44] width 71 height 19
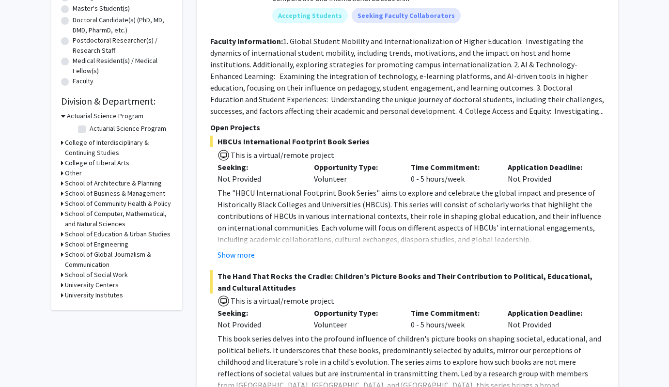
scroll to position [203, 0]
click at [60, 255] on div "Refine By Collaboration Status: Collaboration Status All Faculty/Staff Collabor…" at bounding box center [116, 78] width 131 height 461
click at [61, 253] on icon at bounding box center [62, 254] width 2 height 10
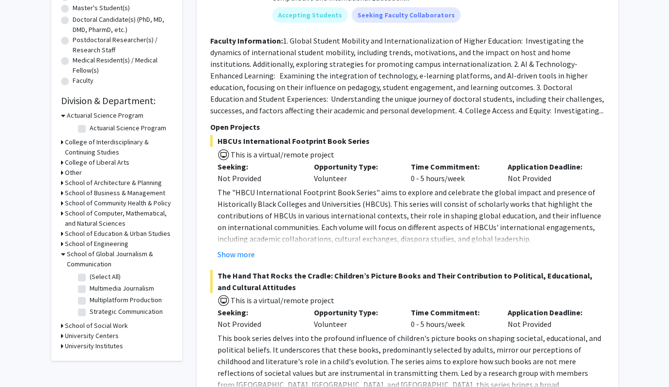
click at [90, 312] on label "Strategic Communication" at bounding box center [126, 311] width 73 height 10
click at [90, 312] on input "Strategic Communication" at bounding box center [93, 309] width 6 height 6
checkbox input "true"
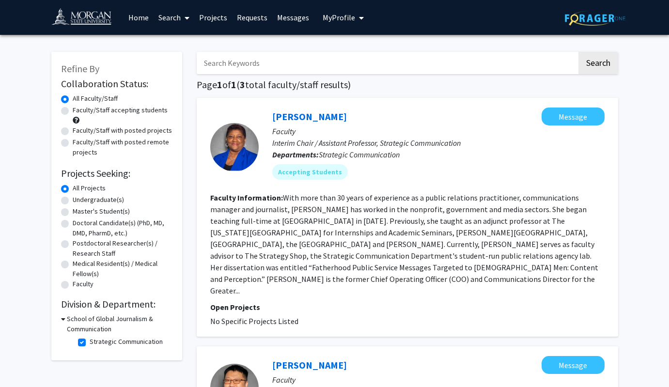
click at [90, 341] on label "Strategic Communication" at bounding box center [126, 341] width 73 height 10
click at [90, 341] on input "Strategic Communication" at bounding box center [93, 339] width 6 height 6
checkbox input "false"
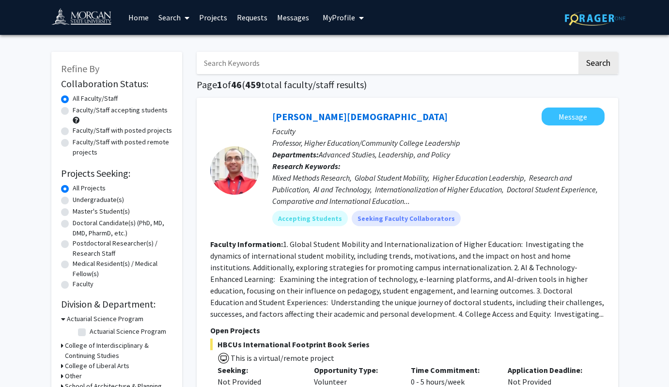
click at [279, 61] on input "Search Keywords" at bounding box center [387, 63] width 380 height 22
type input "m"
type input "Elizabeth Morgan"
click at [578, 52] on button "Search" at bounding box center [598, 63] width 40 height 22
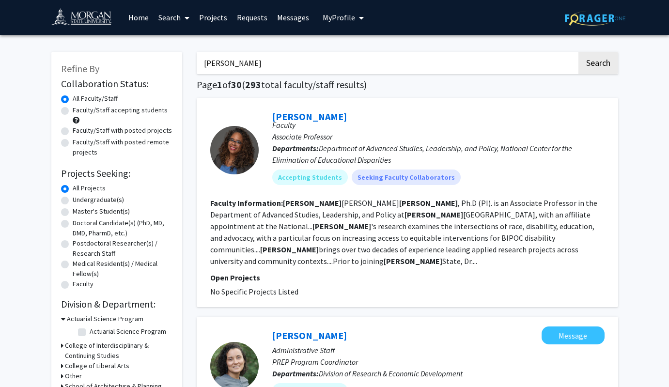
click at [277, 287] on span "No Specific Projects Listed" at bounding box center [254, 292] width 88 height 10
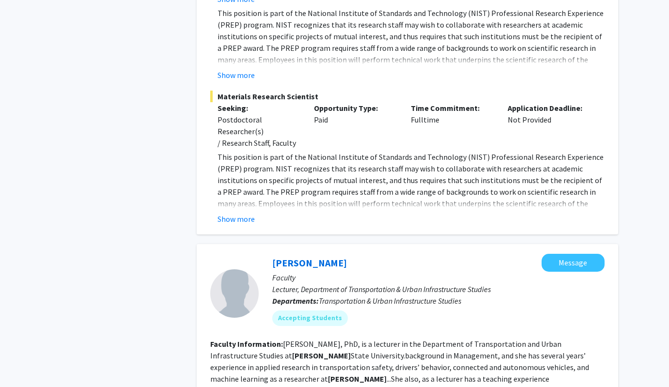
scroll to position [1718, 0]
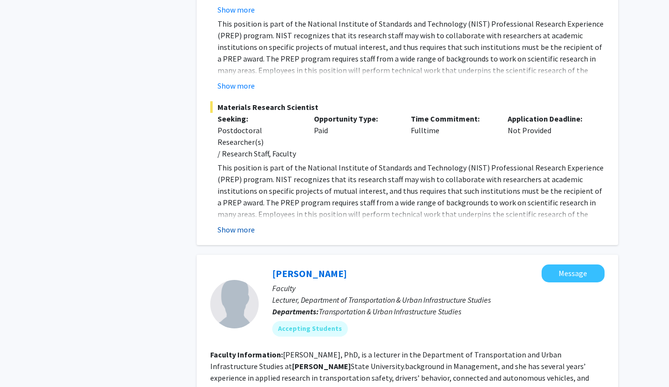
click at [237, 224] on button "Show more" at bounding box center [235, 230] width 37 height 12
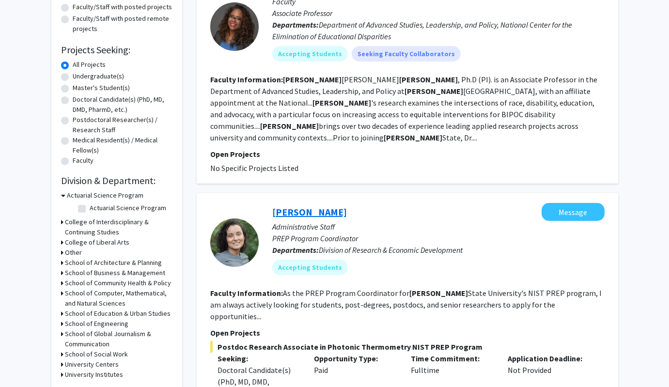
scroll to position [0, 0]
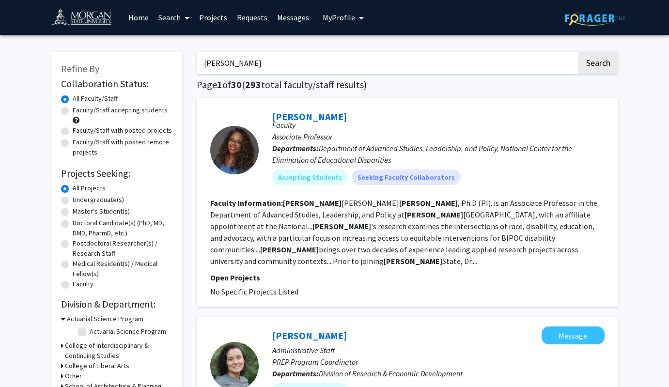
click at [319, 286] on fg-project-list "No Specific Projects Listed" at bounding box center [407, 292] width 394 height 12
click at [317, 116] on link "Elizabeth Morgan" at bounding box center [309, 116] width 75 height 12
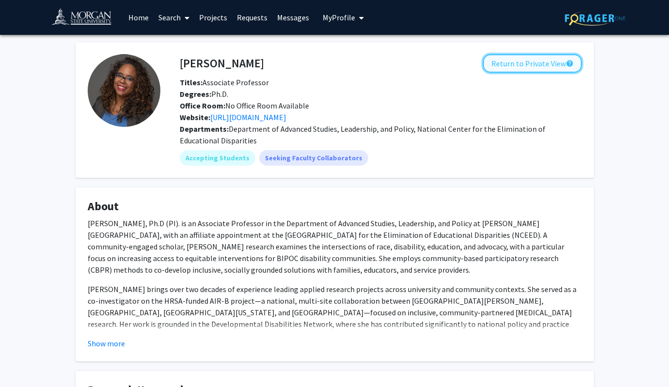
click at [532, 67] on button "Return to Private View help" at bounding box center [532, 63] width 99 height 18
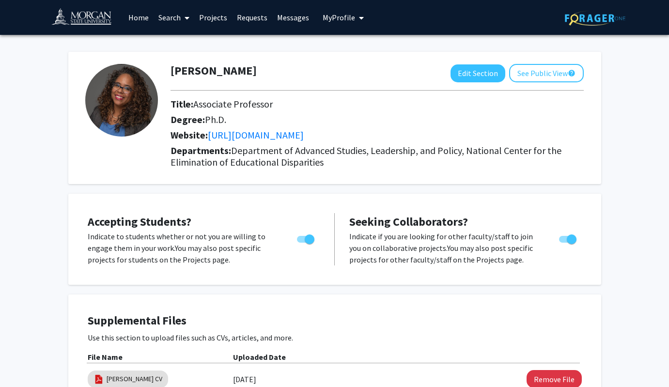
click at [143, 19] on link "Home" at bounding box center [138, 17] width 30 height 34
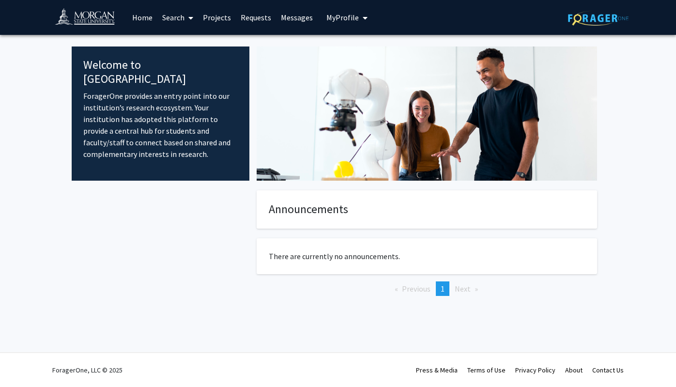
click at [223, 19] on link "Projects" at bounding box center [217, 17] width 38 height 34
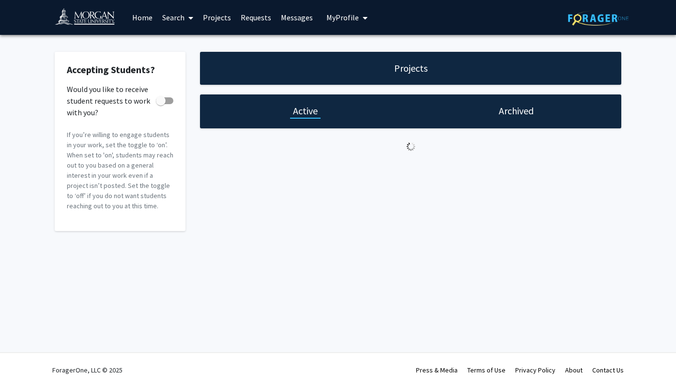
checkbox input "true"
